Goal: Entertainment & Leisure: Consume media (video, audio)

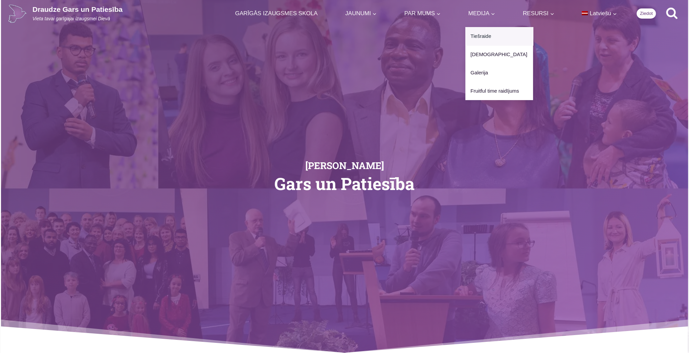
click at [490, 36] on link "Tiešraide" at bounding box center [499, 36] width 68 height 18
click at [485, 54] on link "[DEMOGRAPHIC_DATA]" at bounding box center [499, 54] width 68 height 18
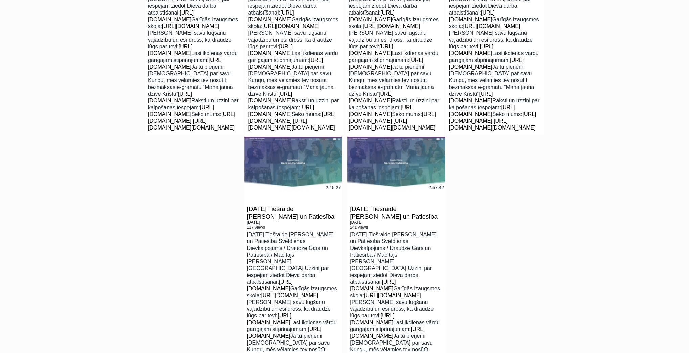
scroll to position [3534, 0]
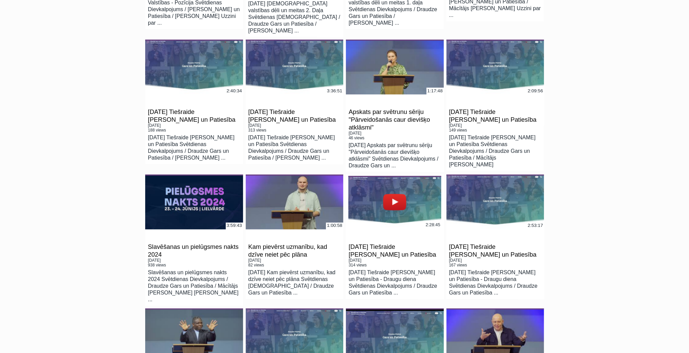
scroll to position [77, 0]
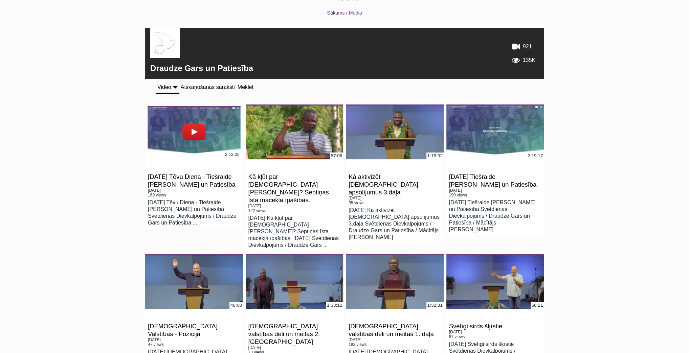
click at [196, 137] on link at bounding box center [194, 132] width 93 height 52
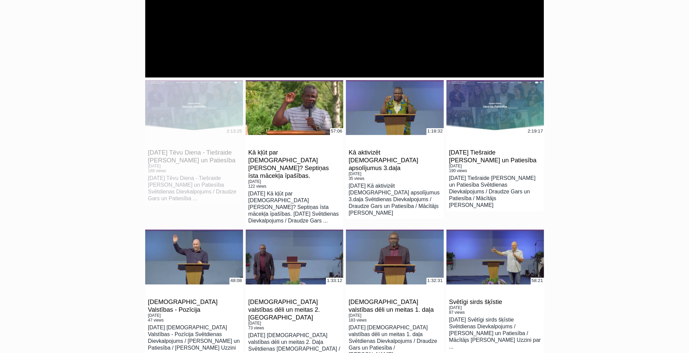
scroll to position [208, 0]
